Goal: Task Accomplishment & Management: Use online tool/utility

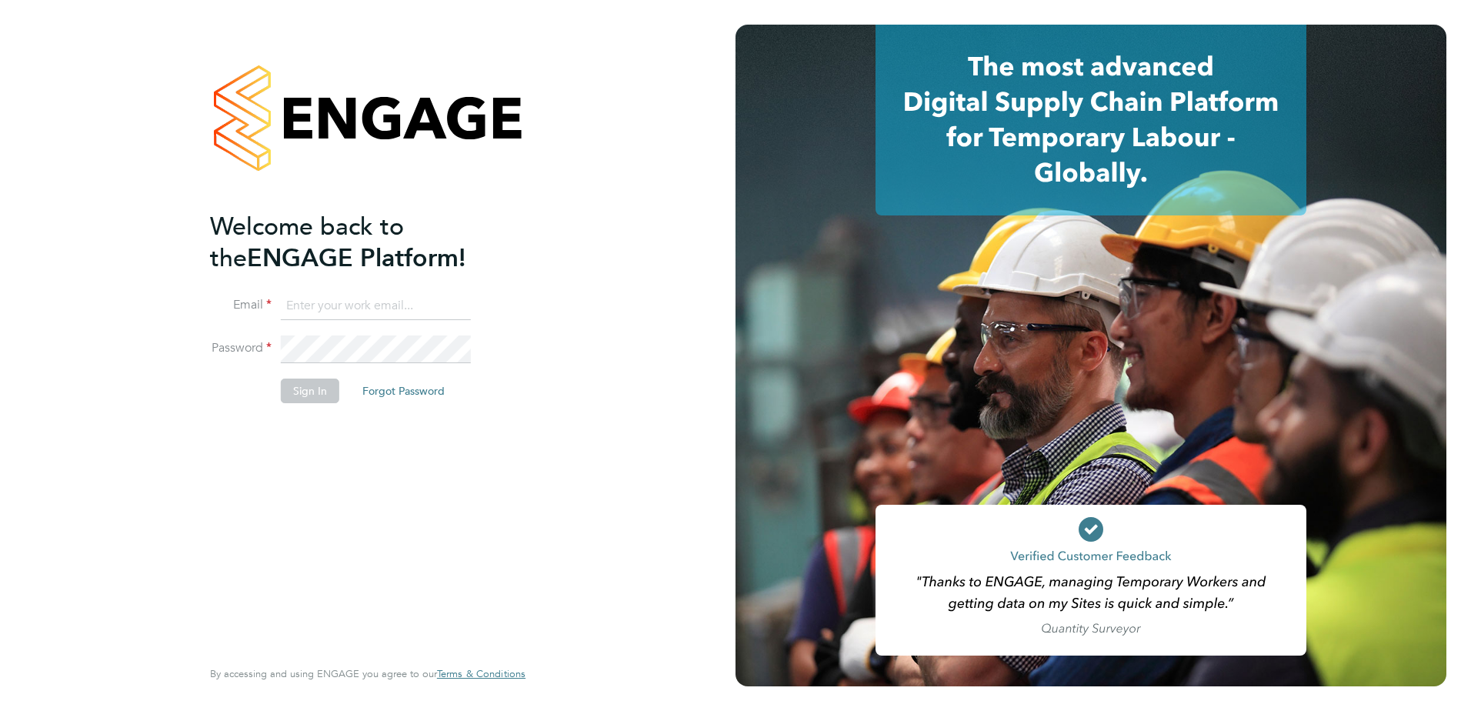
type input "ian.marshall2@vistry.co.uk"
click at [313, 396] on button "Sign In" at bounding box center [310, 391] width 58 height 25
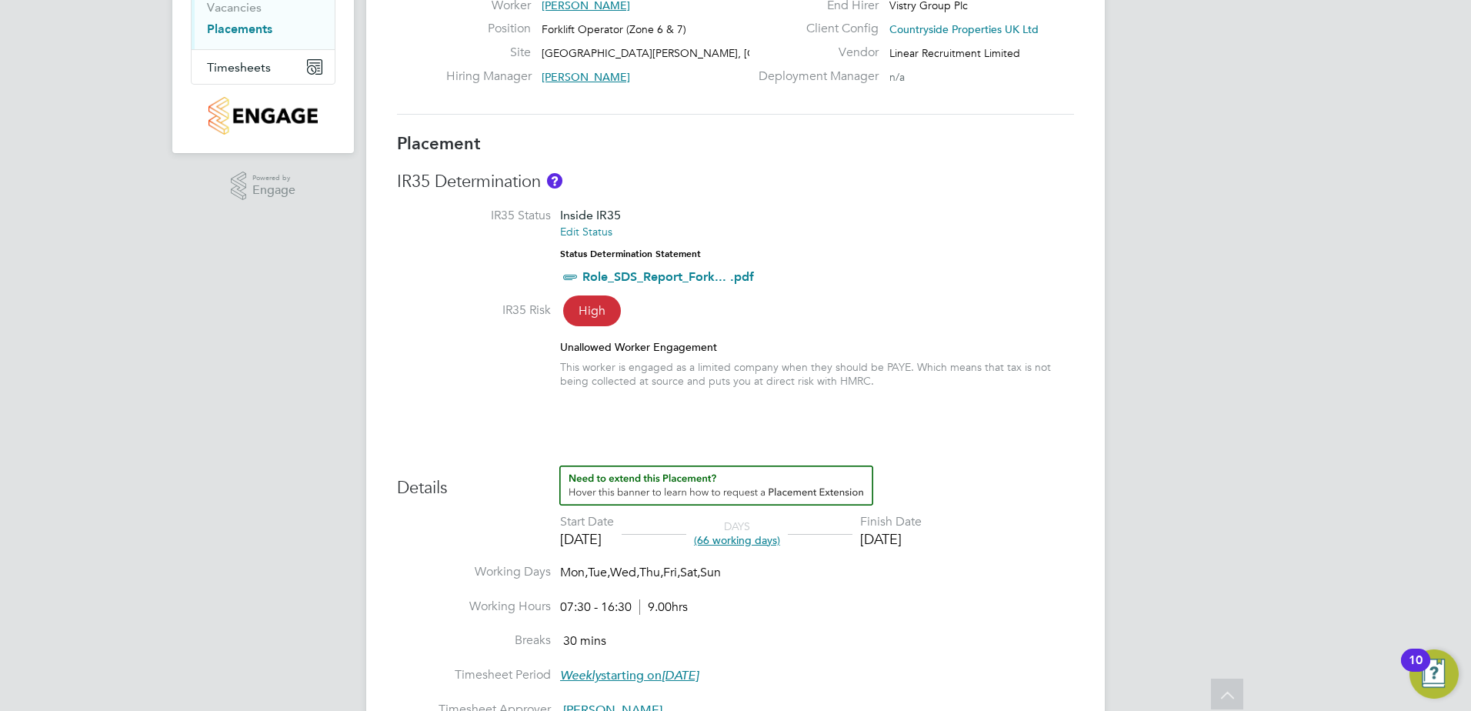
scroll to position [231, 0]
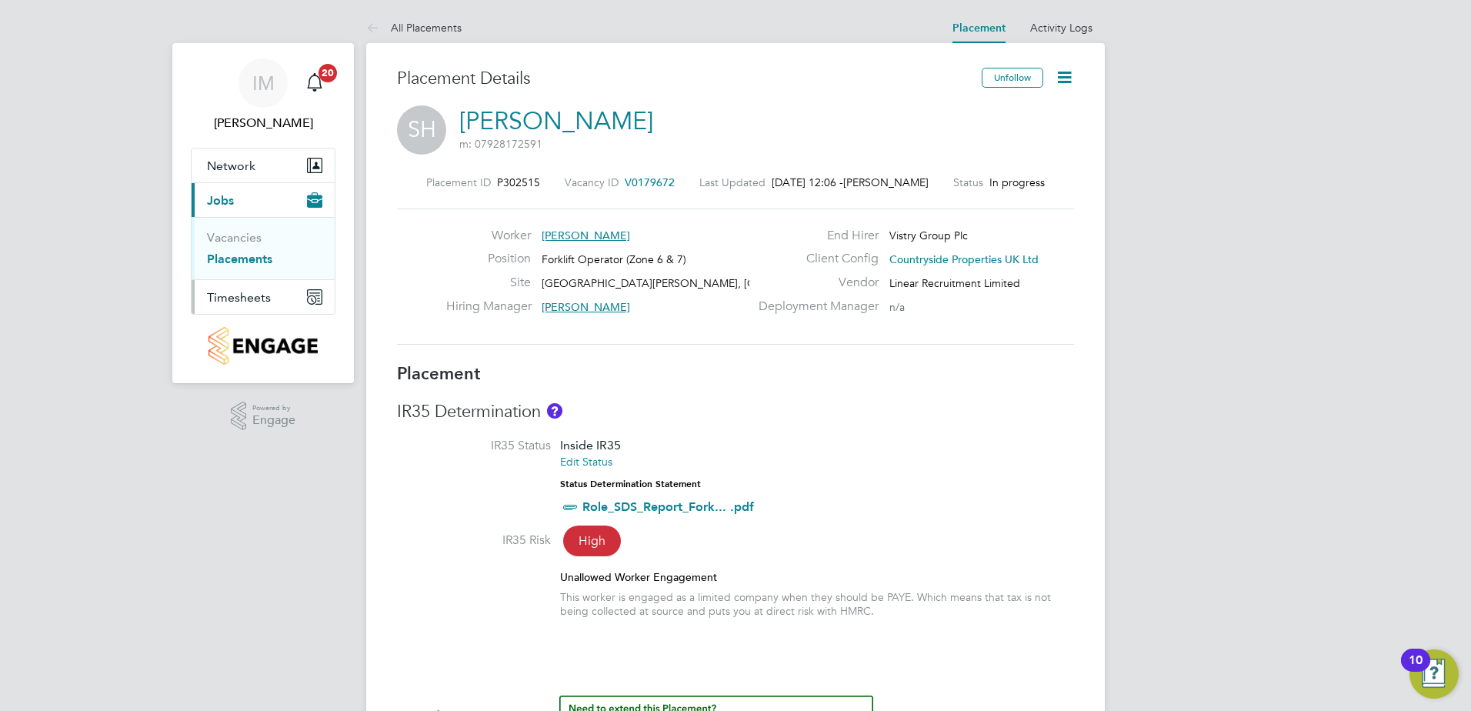
click at [244, 296] on span "Timesheets" at bounding box center [239, 297] width 64 height 15
click at [254, 236] on span "Timesheets" at bounding box center [239, 235] width 64 height 15
